Goal: Transaction & Acquisition: Obtain resource

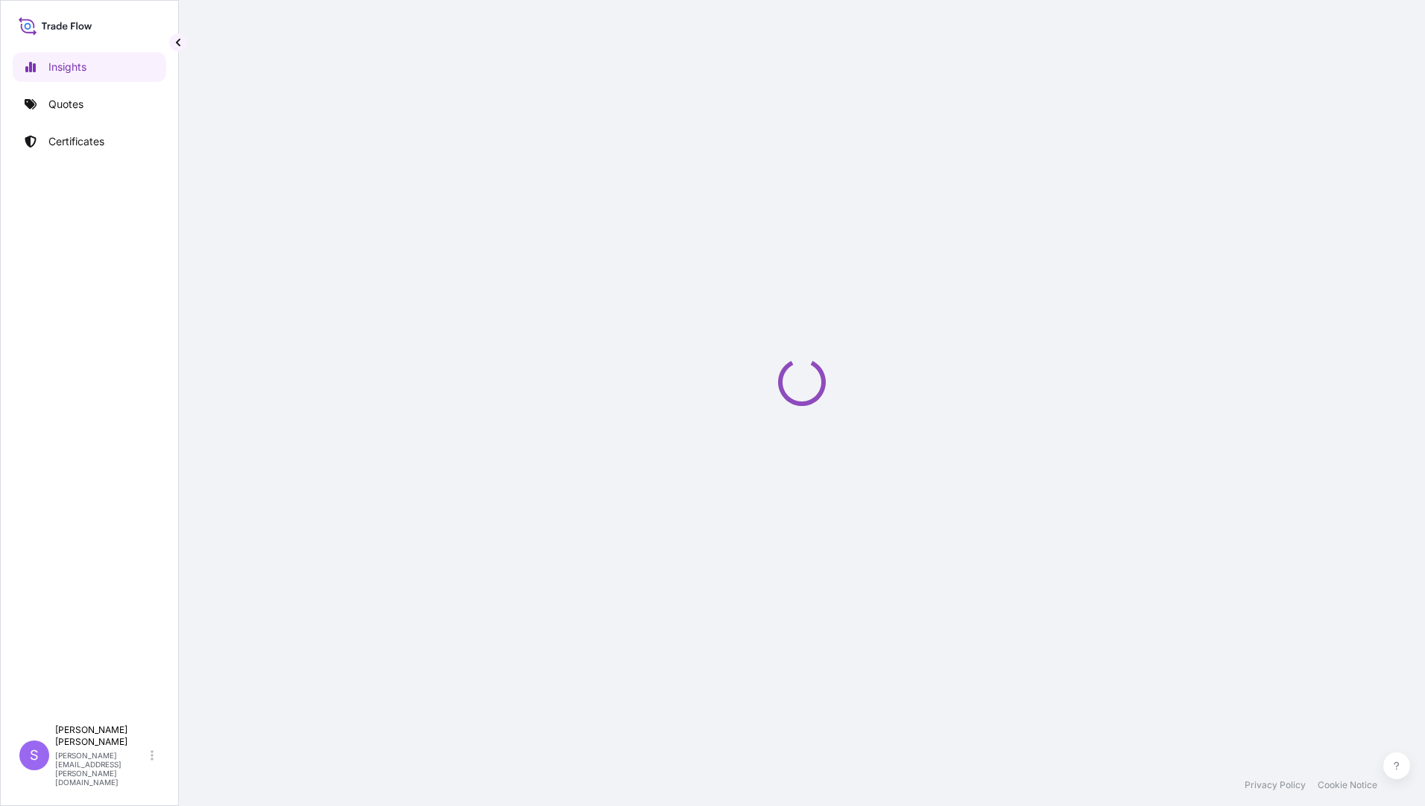
select select "2025"
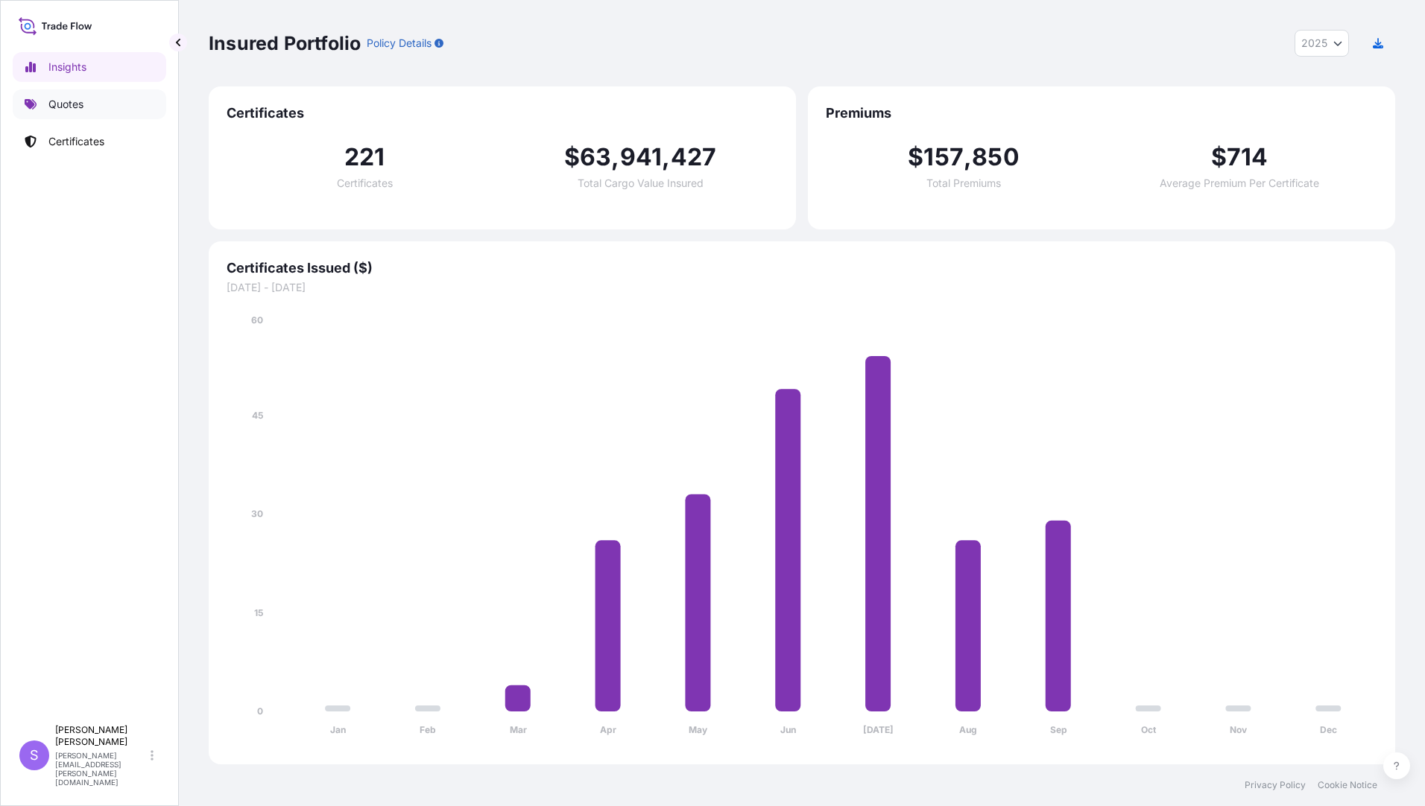
click at [71, 102] on p "Quotes" at bounding box center [65, 104] width 35 height 15
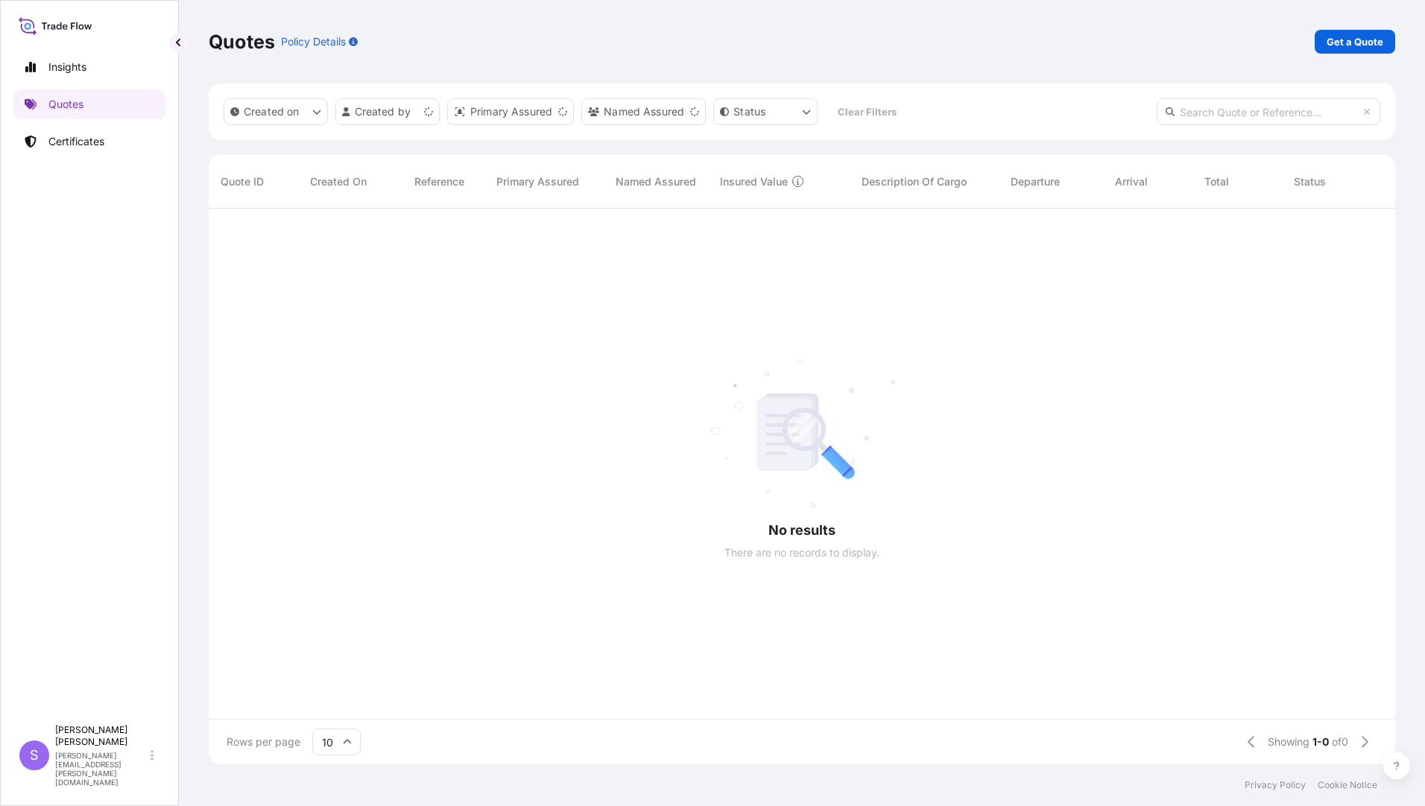
scroll to position [12, 12]
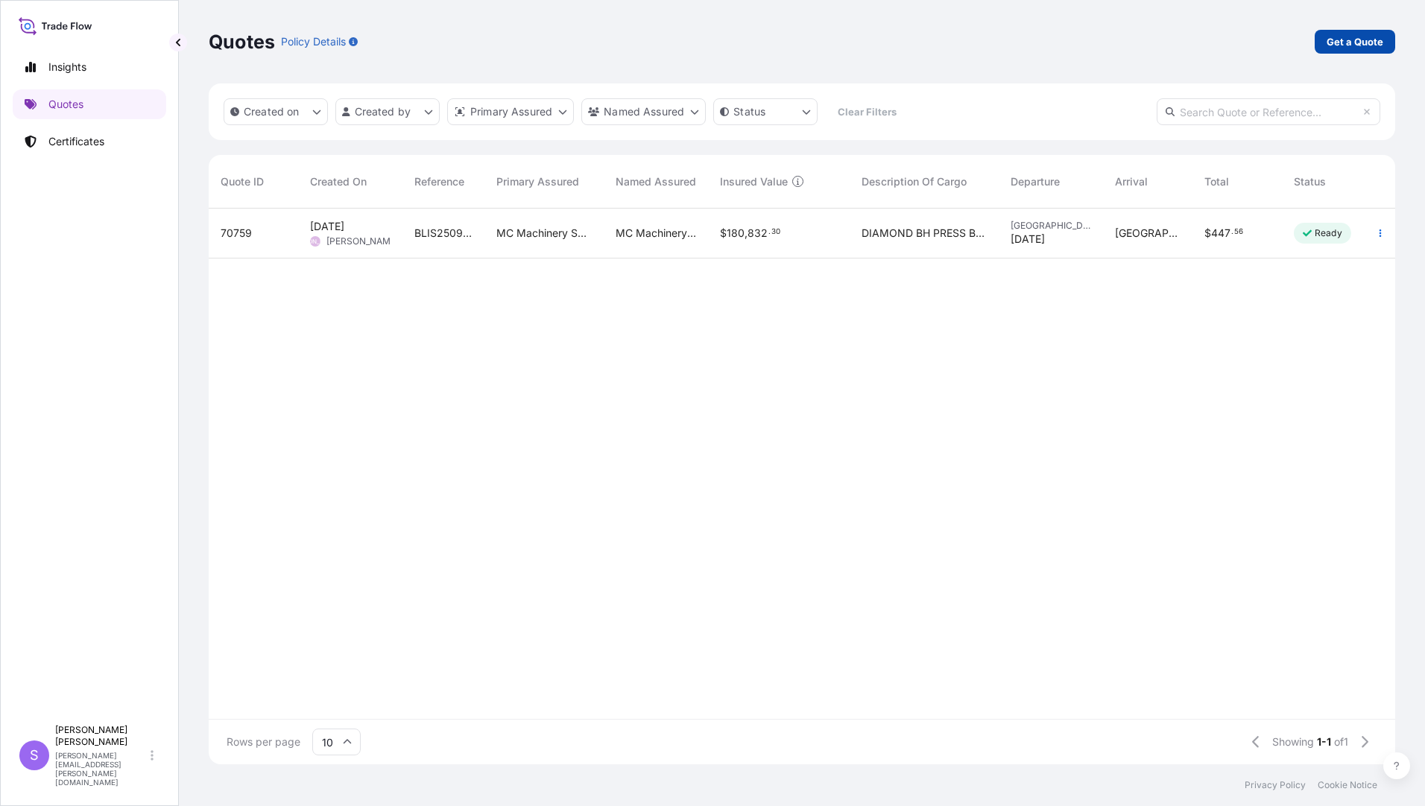
click at [1359, 37] on p "Get a Quote" at bounding box center [1354, 41] width 57 height 15
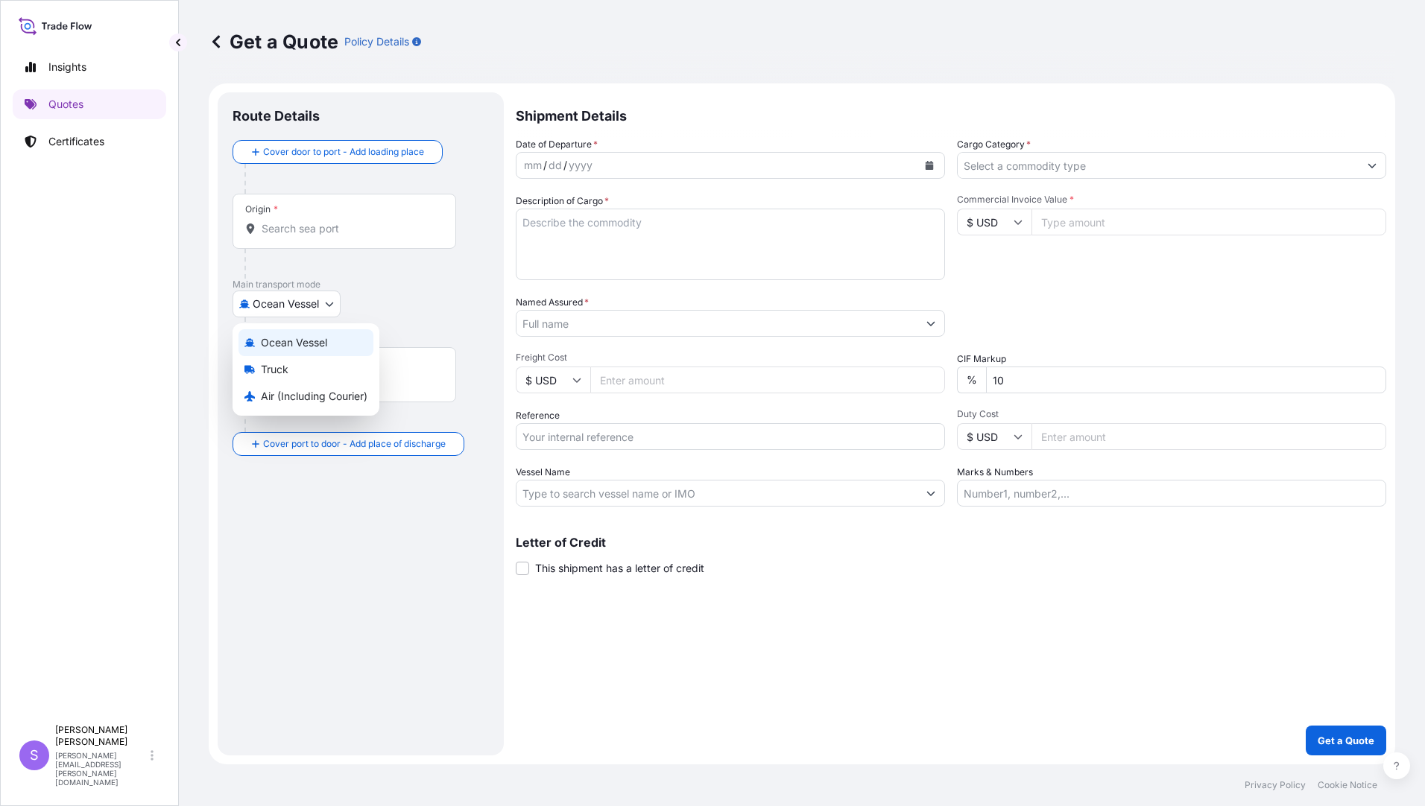
click at [294, 303] on body "Insights Quotes Certificates S [PERSON_NAME] [PERSON_NAME][EMAIL_ADDRESS][PERSO…" at bounding box center [712, 403] width 1425 height 806
click at [294, 393] on span "Air (Including Courier)" at bounding box center [314, 396] width 107 height 15
select select "Air (Including Courier)"
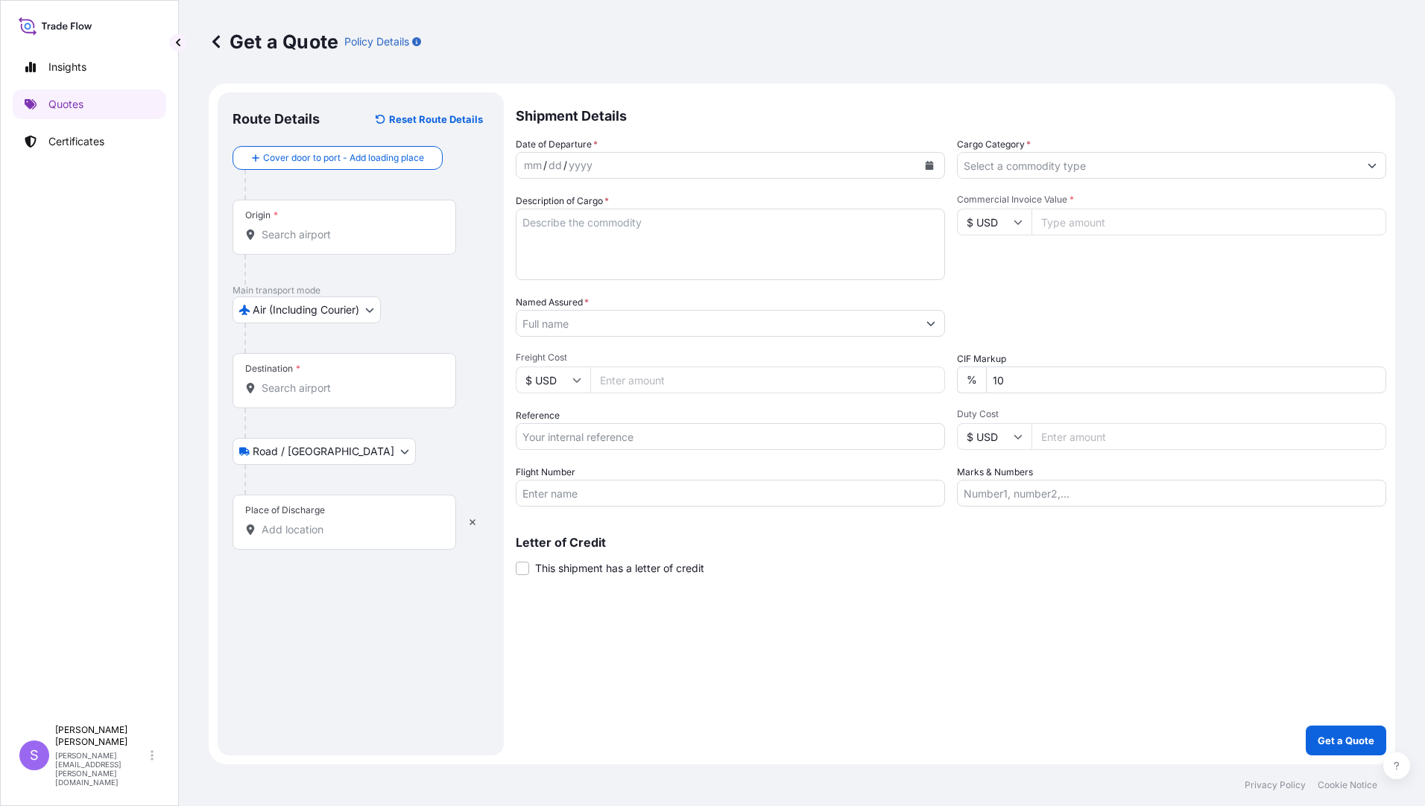
click at [339, 212] on div "Origin *" at bounding box center [344, 227] width 224 height 55
click at [339, 227] on input "Origin *" at bounding box center [350, 234] width 176 height 15
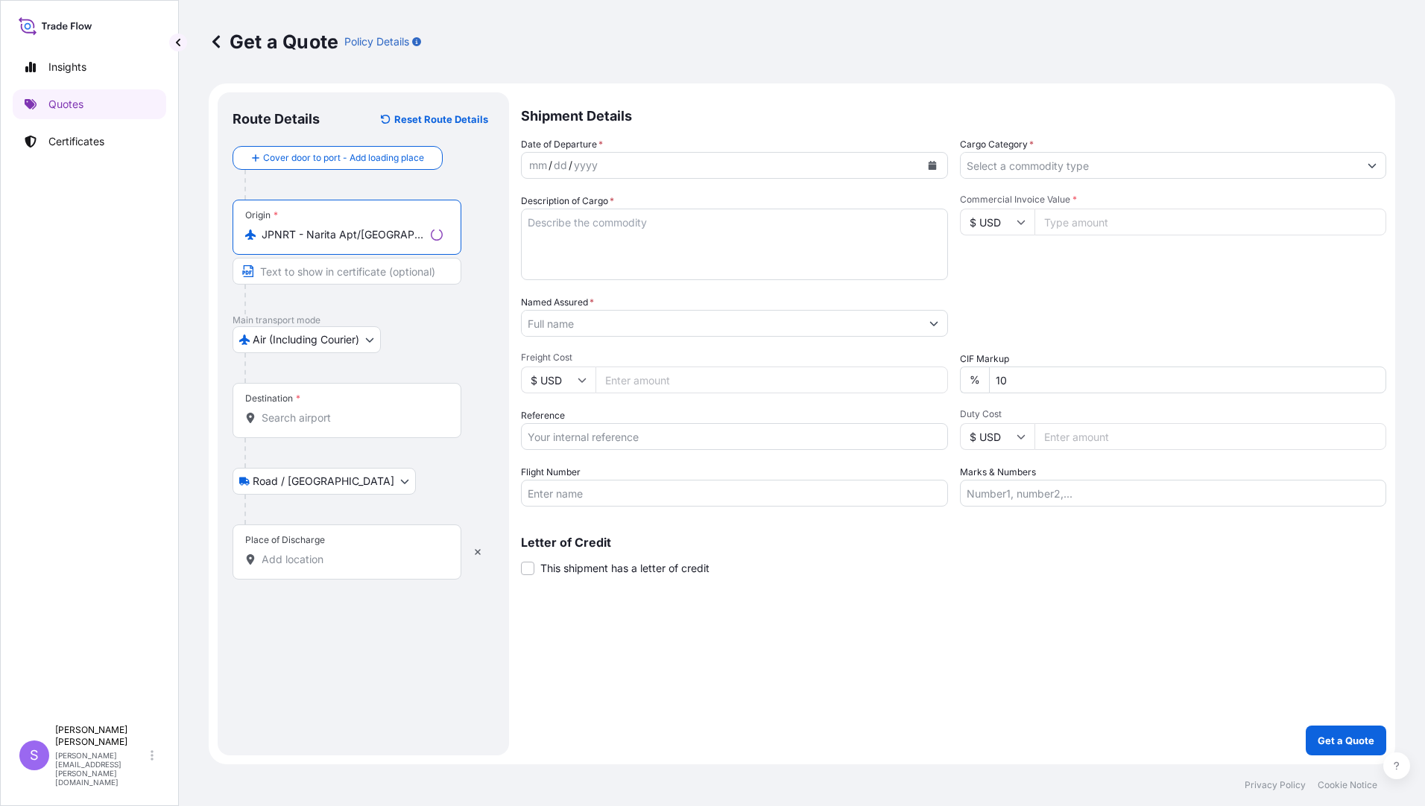
type input "JPNRT - Narita Apt/[GEOGRAPHIC_DATA], [GEOGRAPHIC_DATA]"
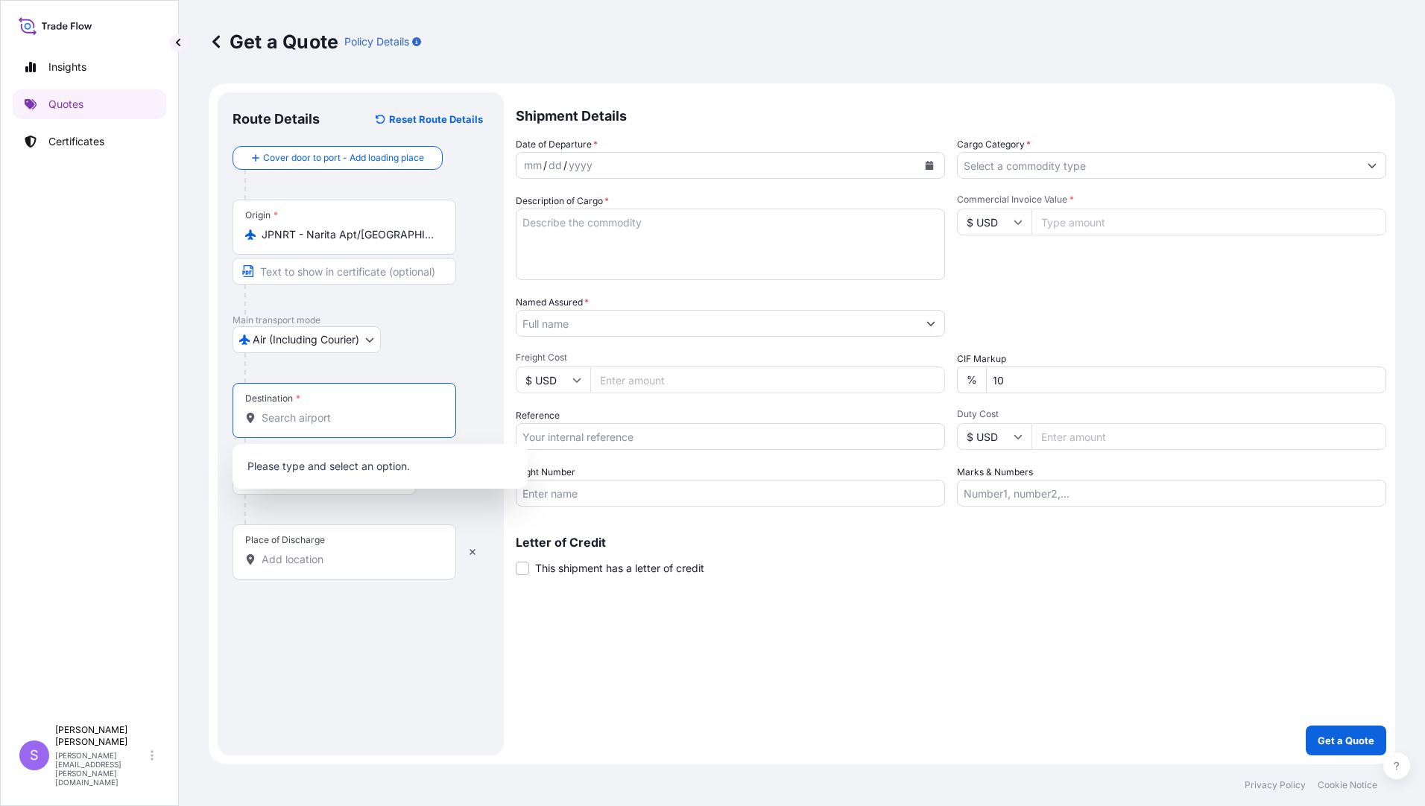
click at [335, 411] on input "Destination *" at bounding box center [350, 418] width 176 height 15
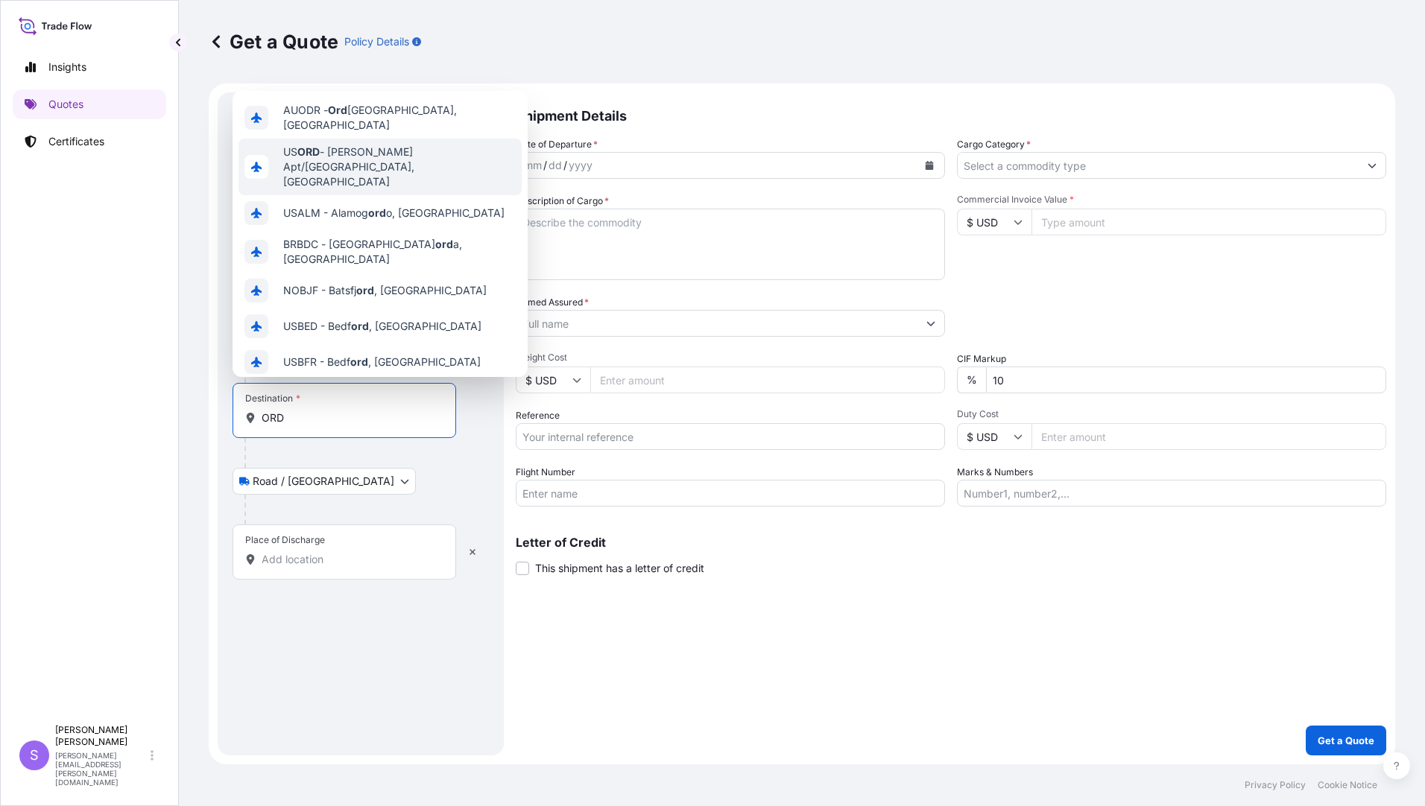
click at [383, 146] on span "US [PERSON_NAME] Apt/[GEOGRAPHIC_DATA], [GEOGRAPHIC_DATA]" at bounding box center [399, 167] width 232 height 45
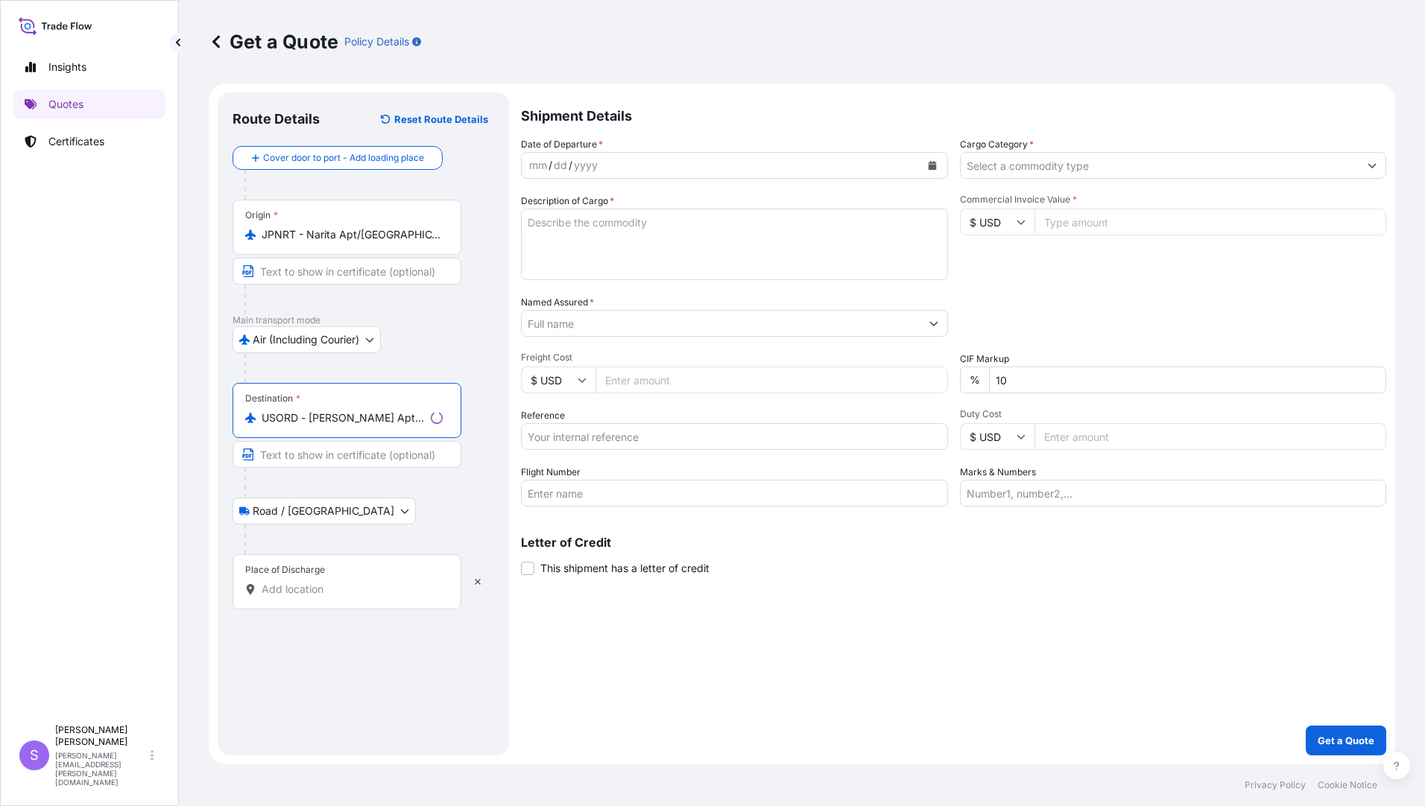
type input "USORD - [PERSON_NAME] Apt/[GEOGRAPHIC_DATA], [GEOGRAPHIC_DATA]"
click at [311, 596] on input "Place of Discharge" at bounding box center [352, 589] width 181 height 15
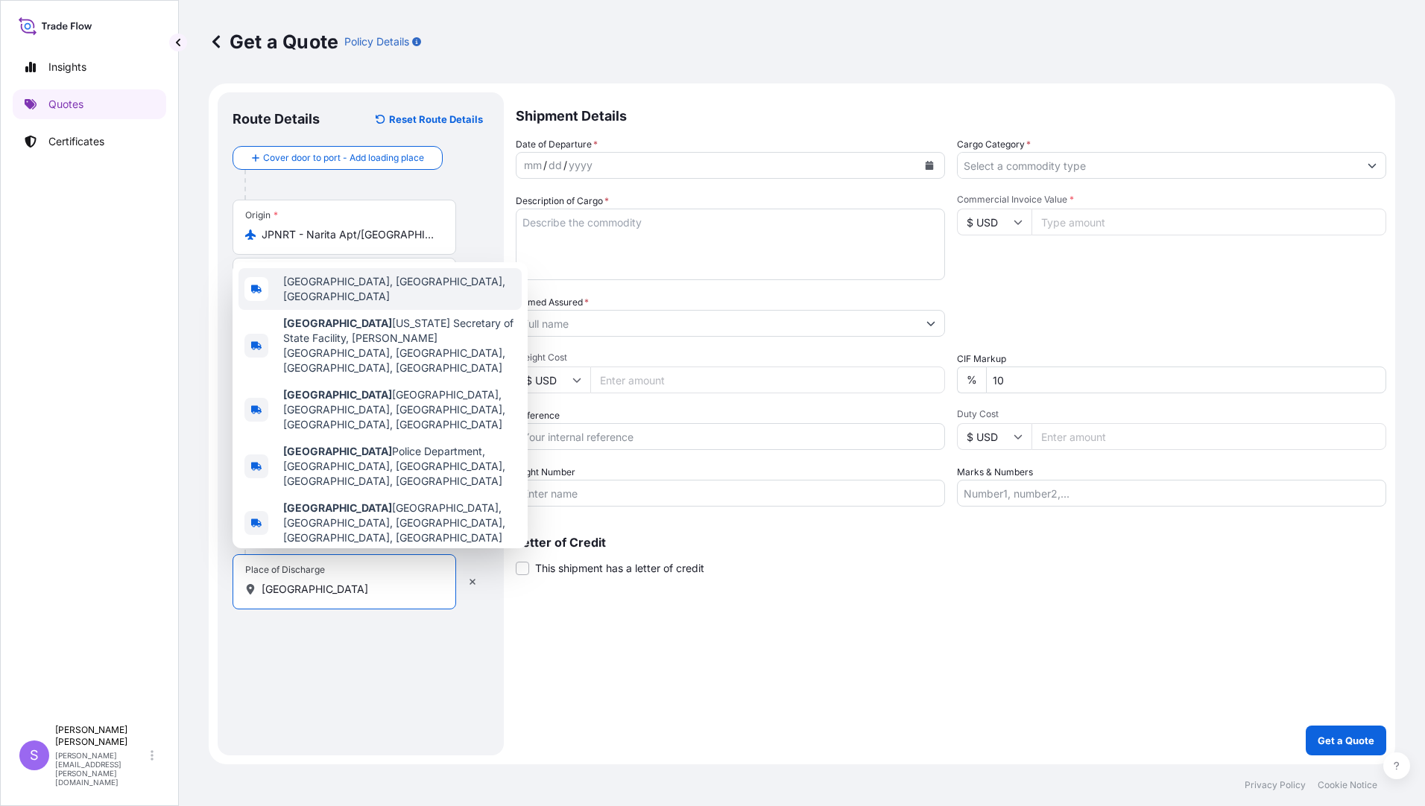
click at [356, 304] on span "[GEOGRAPHIC_DATA], [GEOGRAPHIC_DATA], [GEOGRAPHIC_DATA]" at bounding box center [399, 289] width 232 height 30
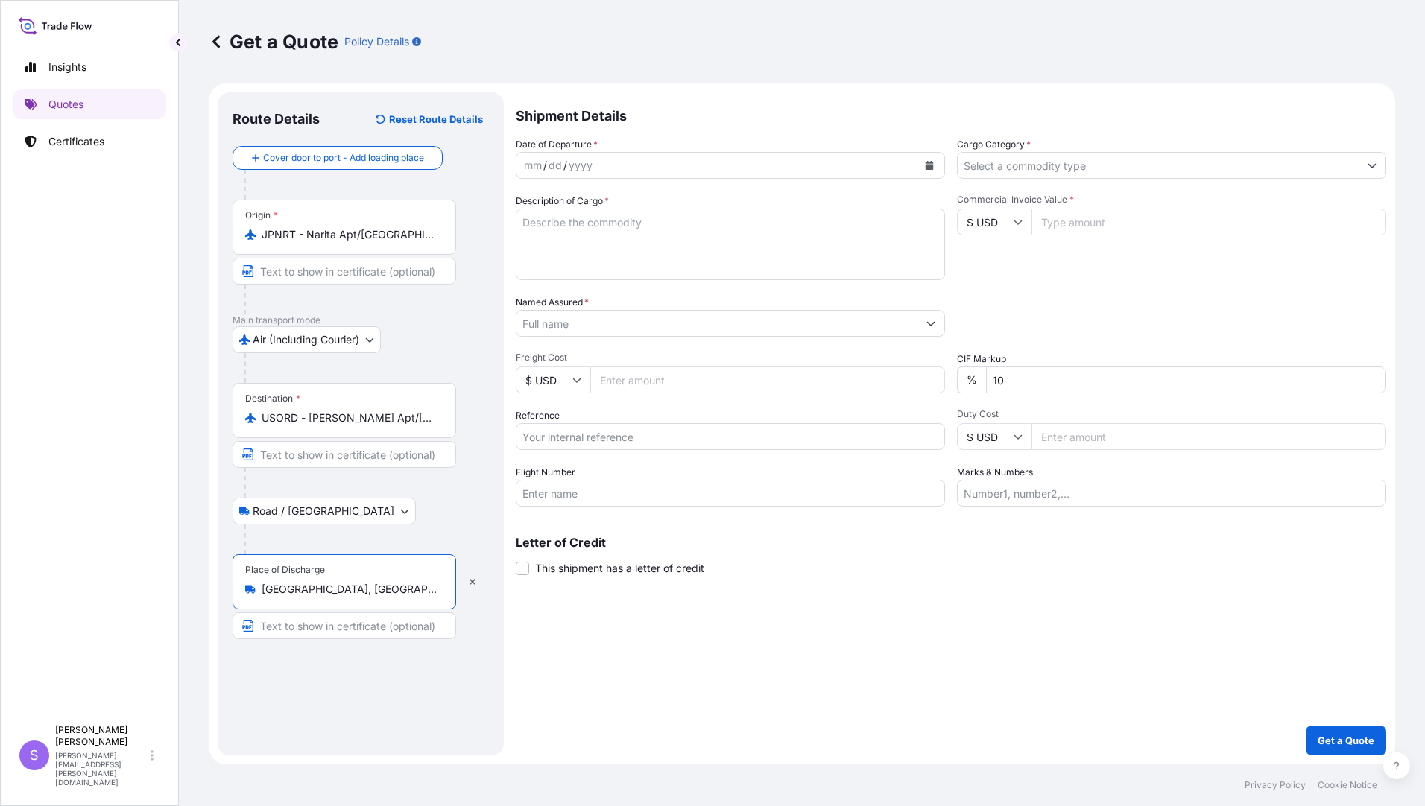
type input "[GEOGRAPHIC_DATA], [GEOGRAPHIC_DATA], [GEOGRAPHIC_DATA]"
click at [926, 163] on icon "Calendar" at bounding box center [929, 165] width 8 height 9
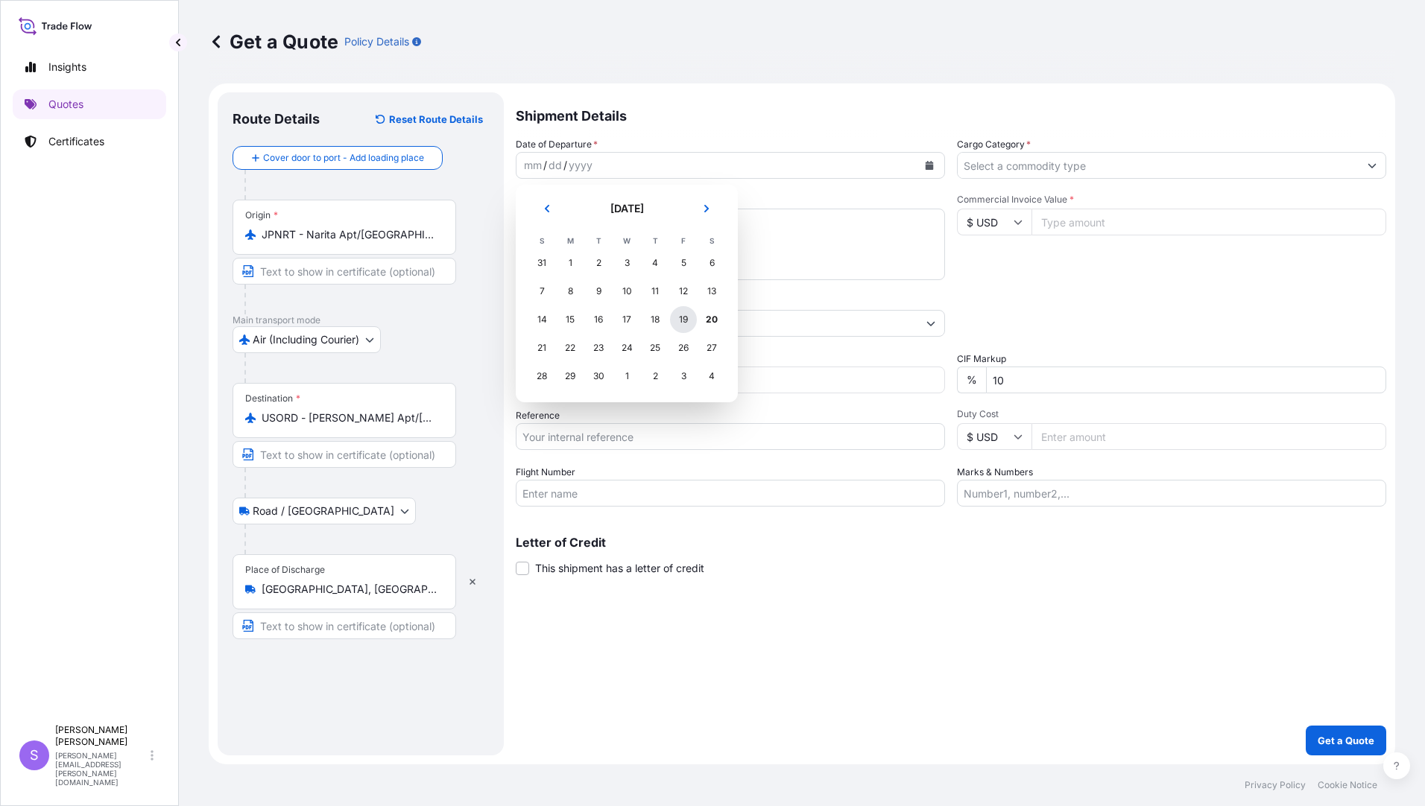
click at [687, 317] on div "19" at bounding box center [683, 319] width 27 height 27
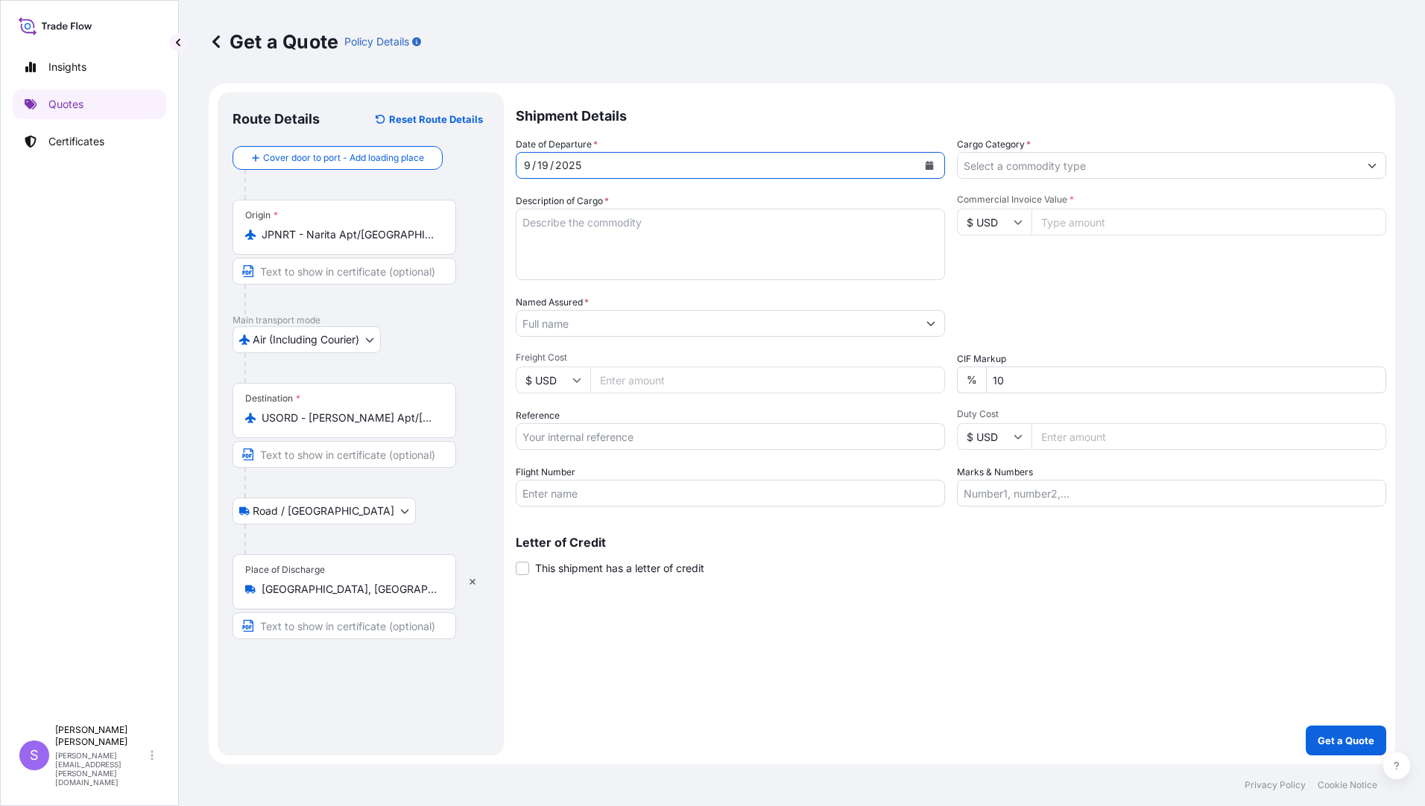
click at [1098, 165] on input "Cargo Category *" at bounding box center [1158, 165] width 401 height 27
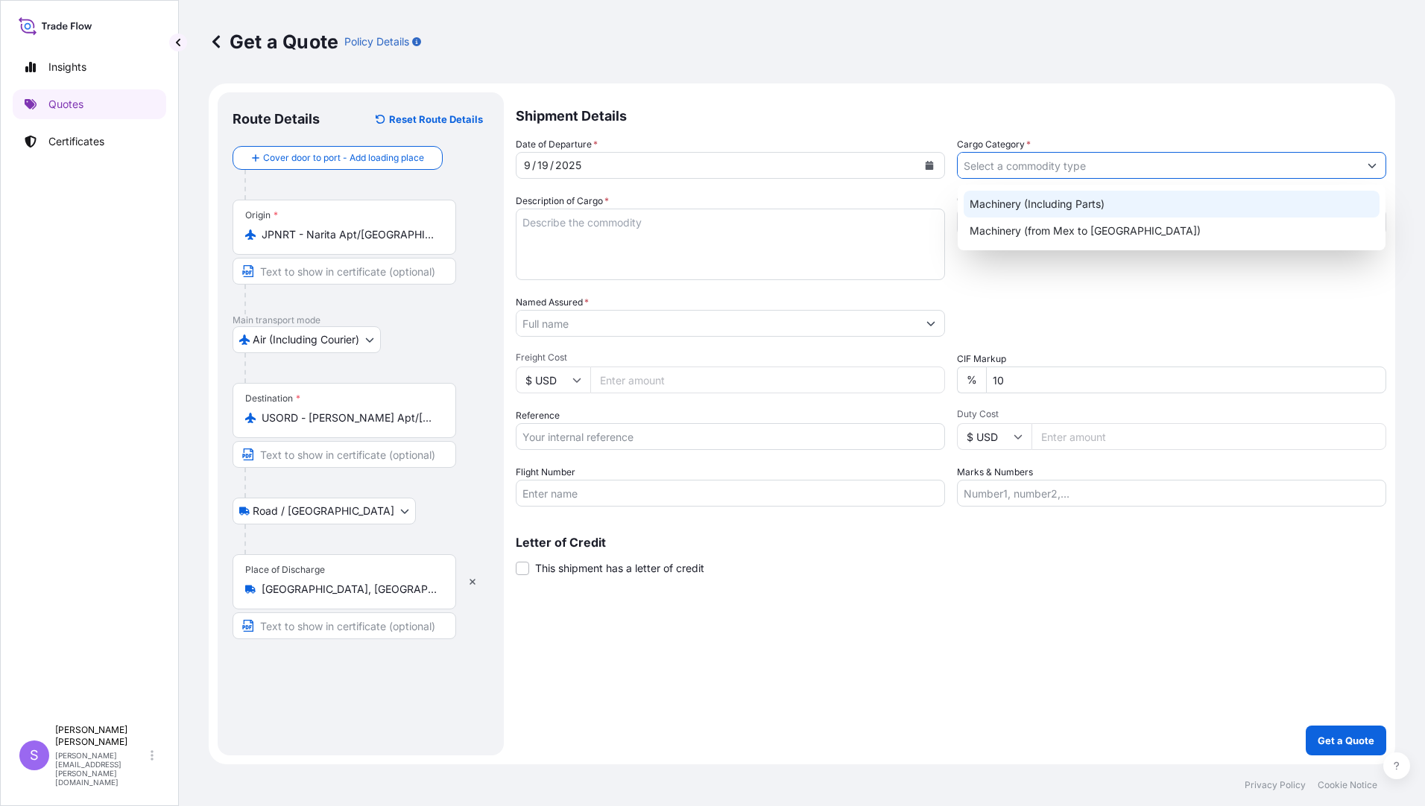
click at [1007, 210] on div "Machinery (Including Parts)" at bounding box center [1171, 204] width 416 height 27
type input "Machinery (Including Parts)"
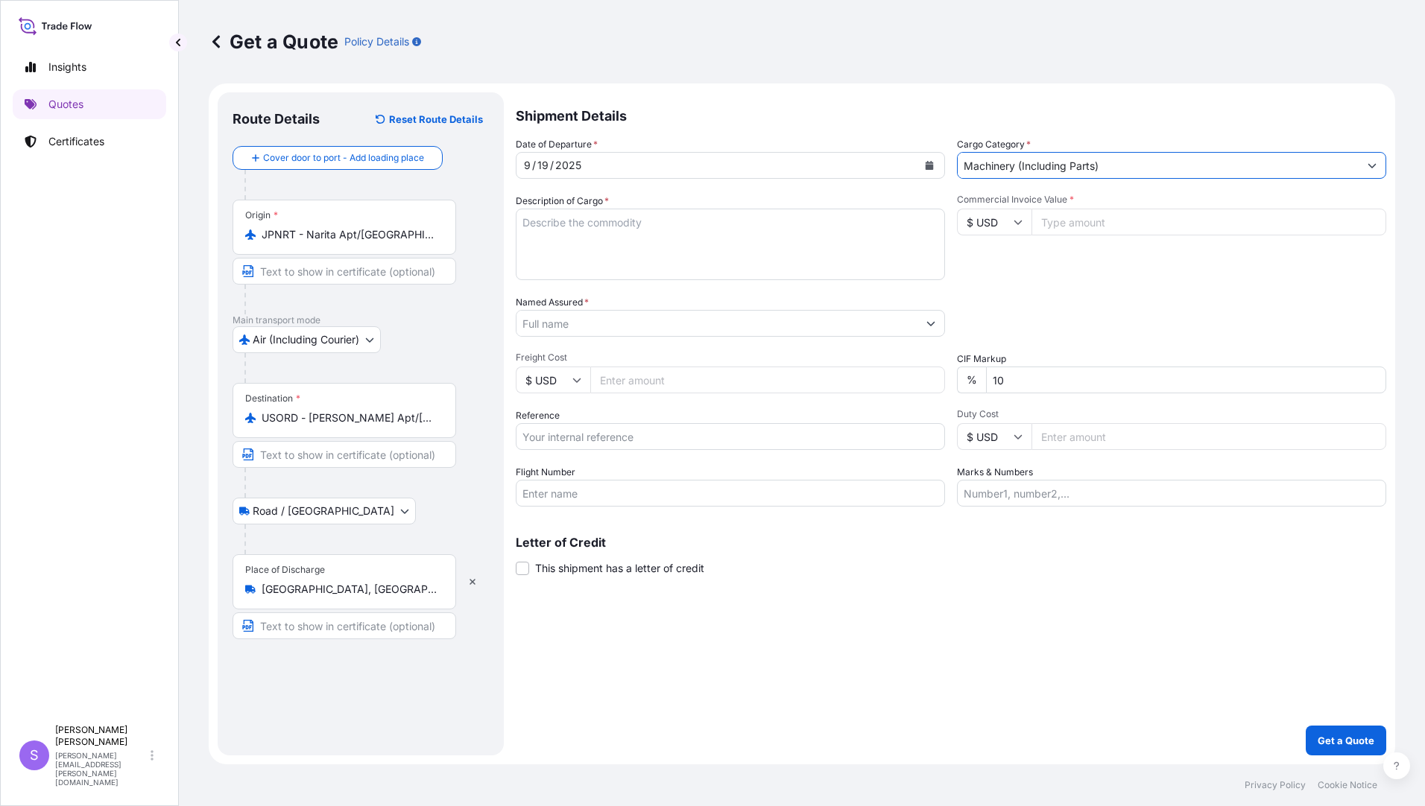
click at [673, 265] on textarea "Description of Cargo *" at bounding box center [730, 245] width 429 height 72
type textarea "ROKU ROKU PARTS FOR HIGH SPEED MILLING MACHINE"
click at [1079, 220] on input "Commercial Invoice Value *" at bounding box center [1208, 222] width 355 height 27
type input "635.97"
click at [721, 331] on input "Named Assured *" at bounding box center [716, 323] width 401 height 27
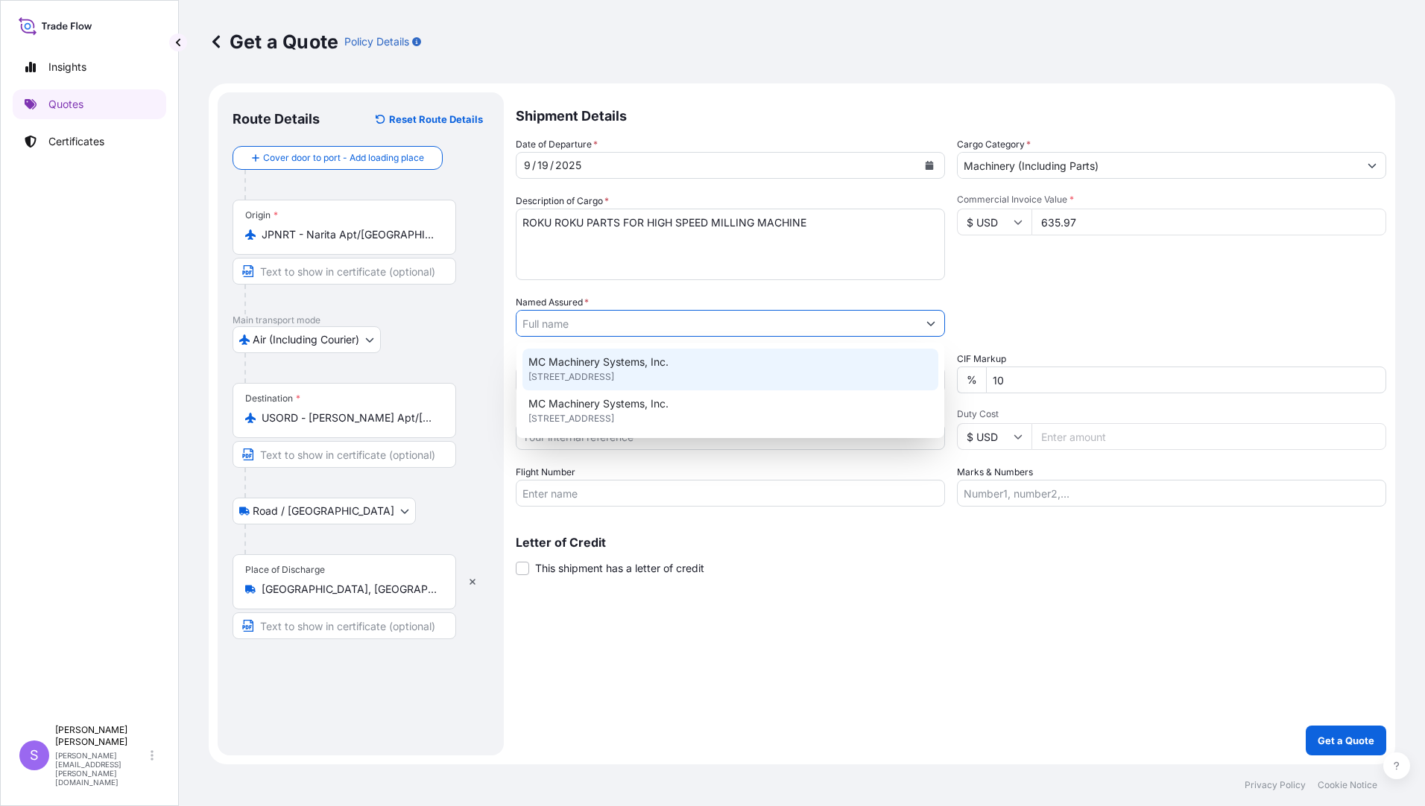
click at [696, 355] on div "MC Machinery Systems, Inc. [STREET_ADDRESS]" at bounding box center [730, 370] width 416 height 42
type input "MC Machinery Systems, Inc."
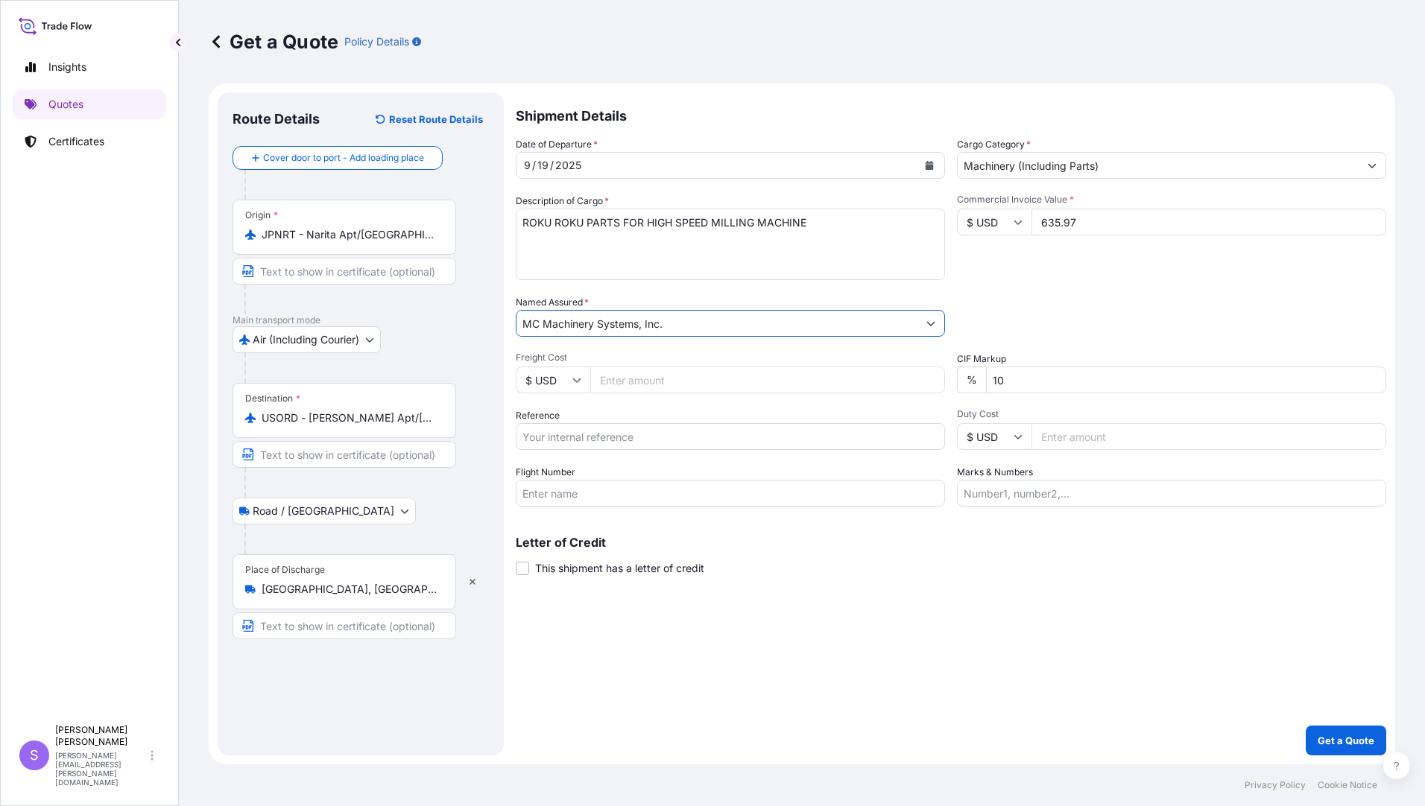
click at [695, 376] on input "Freight Cost" at bounding box center [767, 380] width 355 height 27
type input "615.89"
click at [673, 440] on input "Reference" at bounding box center [730, 436] width 429 height 27
type input "YJP-5223 3506"
click at [702, 487] on input "Flight Number" at bounding box center [730, 493] width 429 height 27
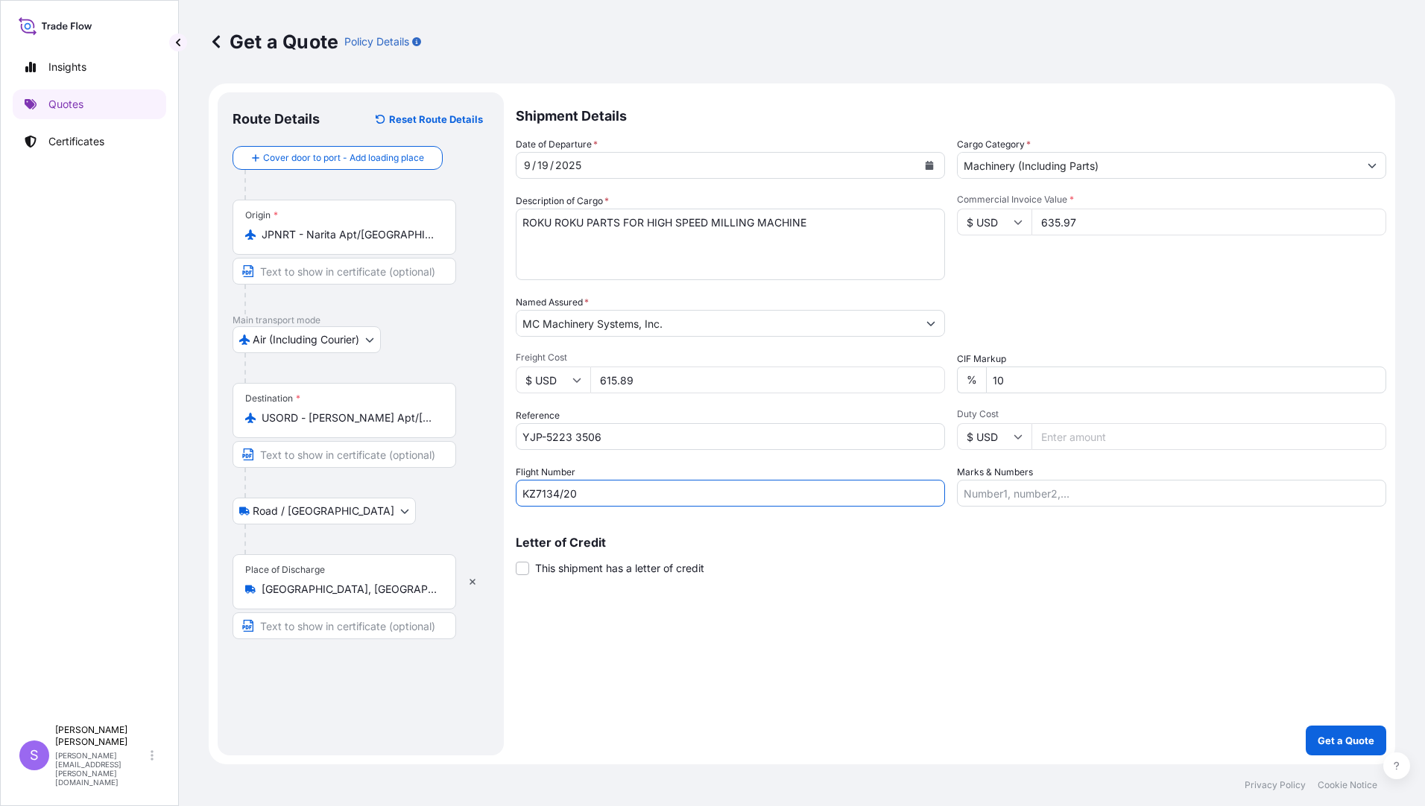
type input "KZ7134/20"
click at [1032, 492] on input "Marks & Numbers" at bounding box center [1171, 493] width 429 height 27
type input "197239, 197568, 198037"
click at [1320, 741] on p "Get a Quote" at bounding box center [1345, 740] width 57 height 15
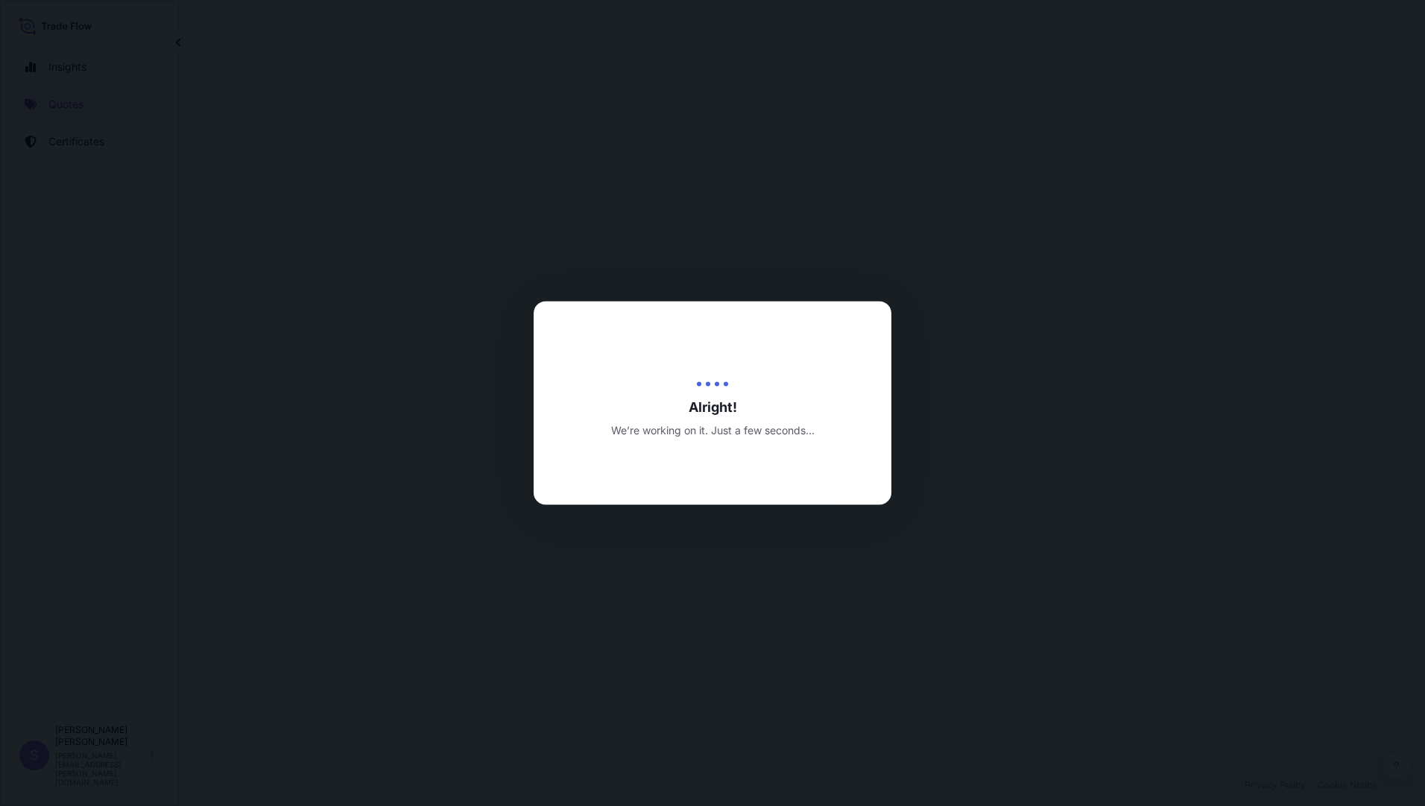
select select "Air (Including Courier)"
select select "Road / [GEOGRAPHIC_DATA]"
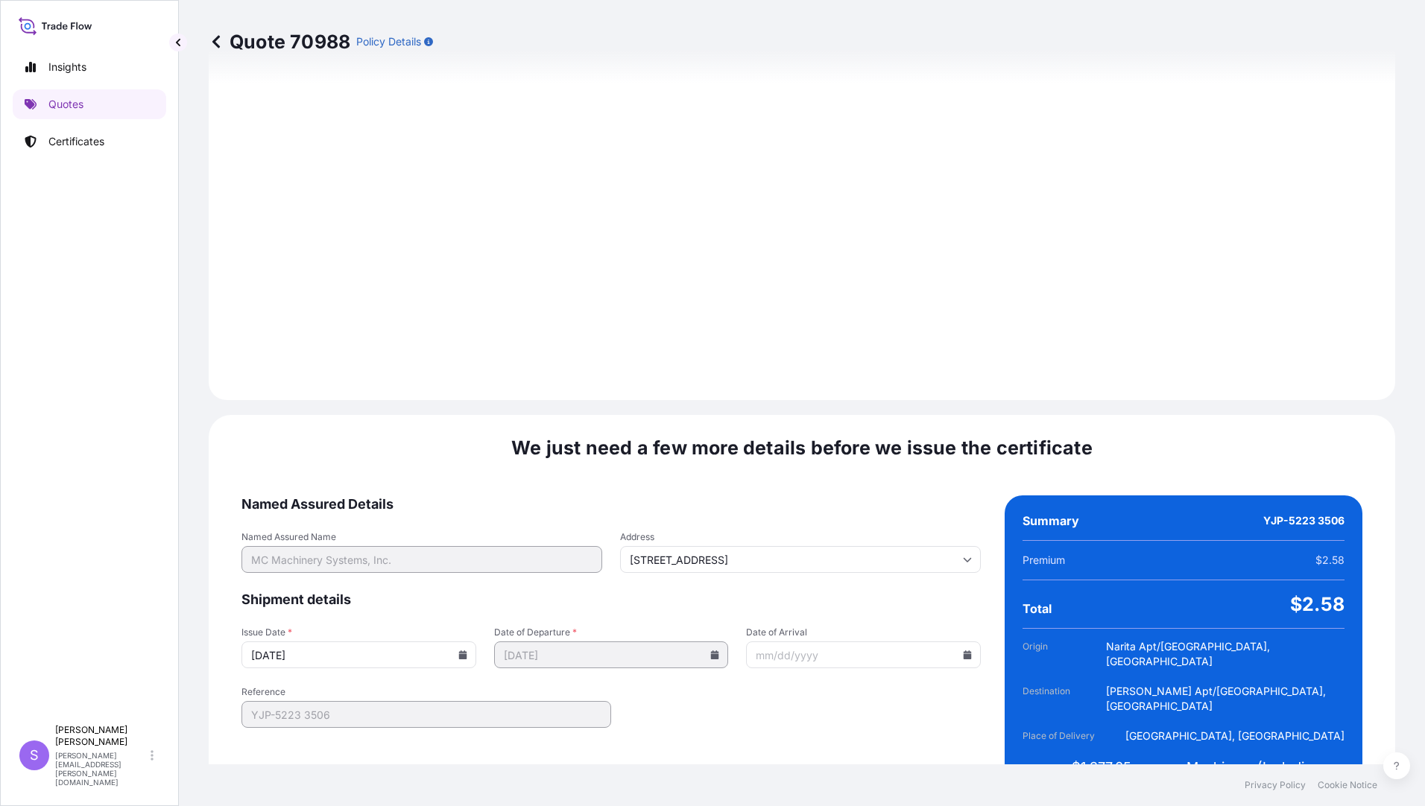
scroll to position [1639, 0]
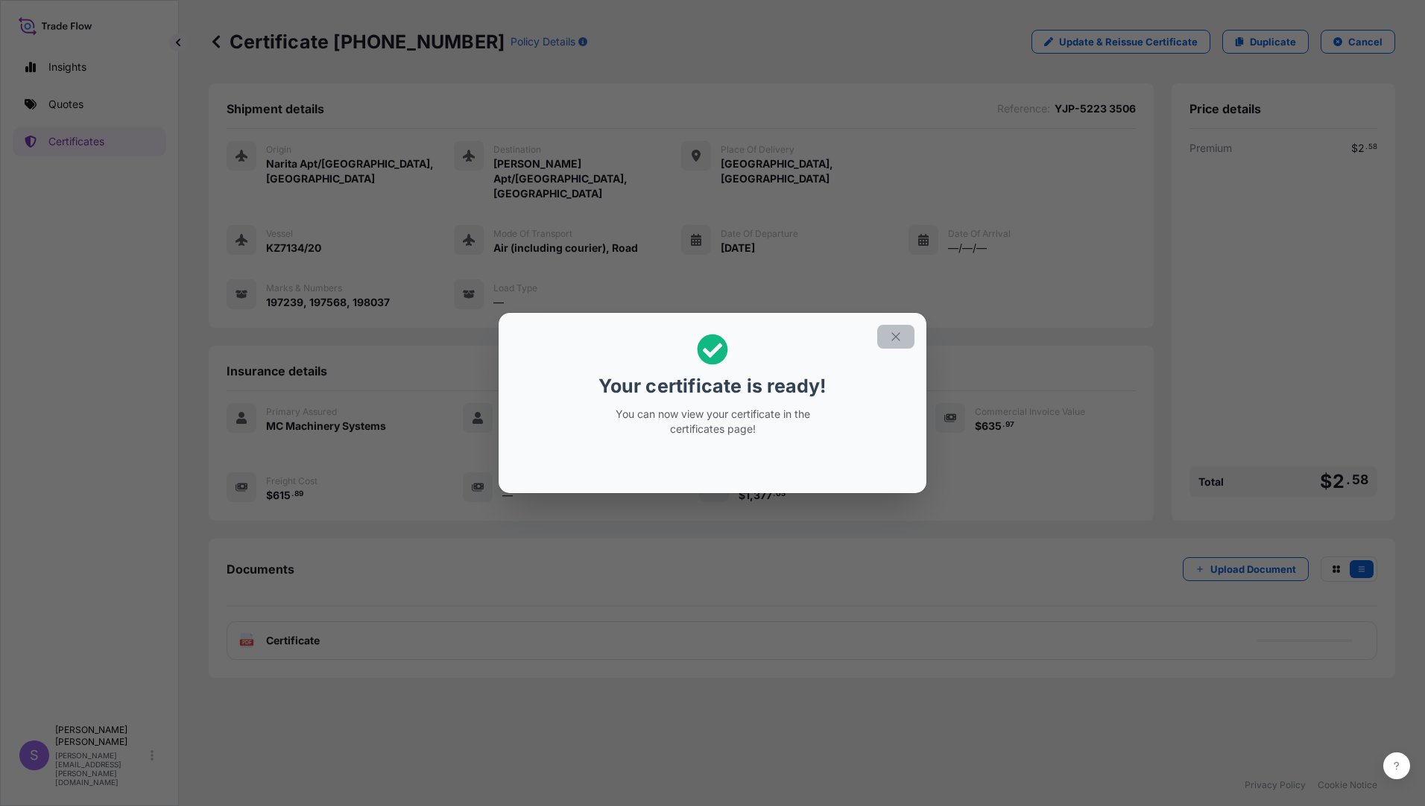
click at [892, 336] on icon "button" at bounding box center [895, 336] width 13 height 13
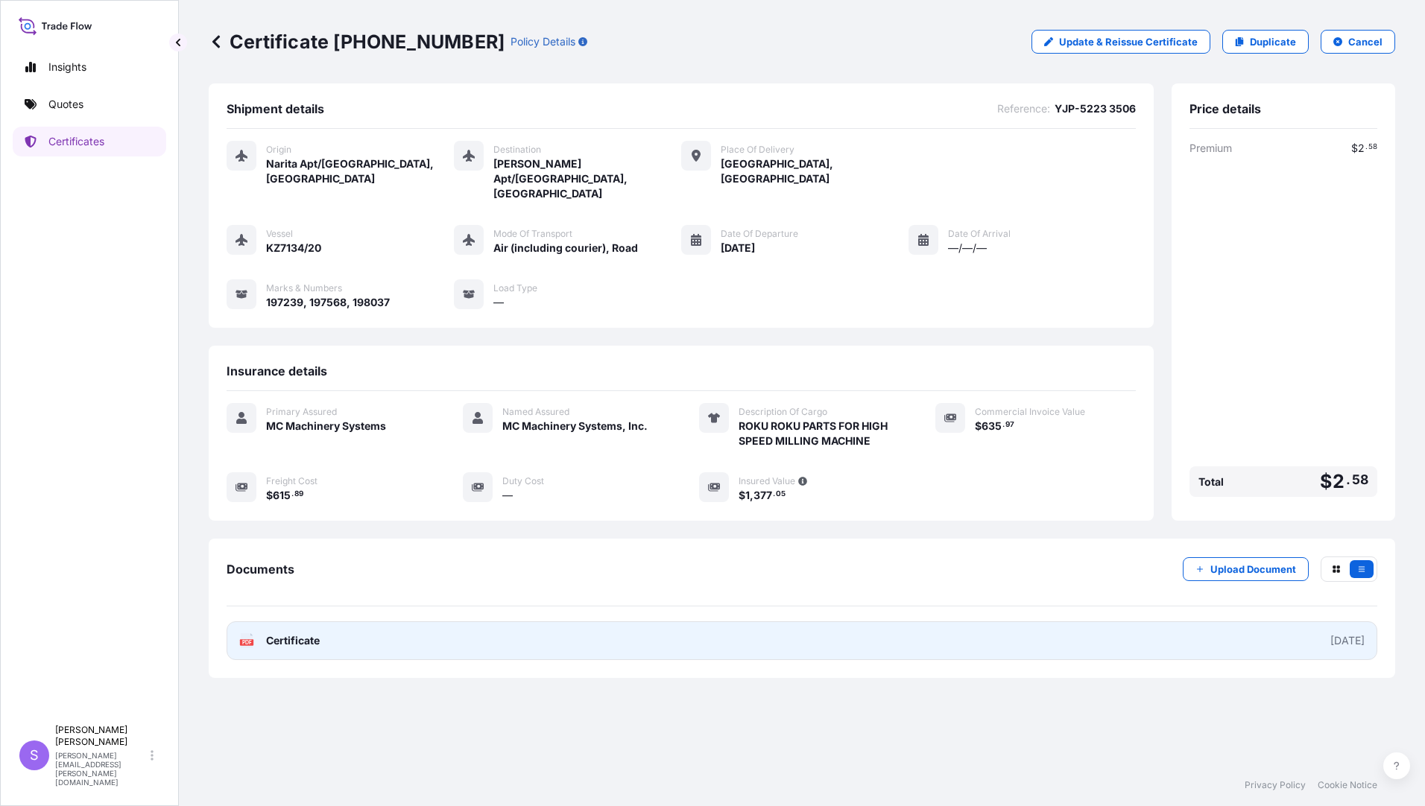
click at [360, 622] on link "PDF Certificate [DATE]" at bounding box center [802, 640] width 1151 height 39
